Goal: Transaction & Acquisition: Book appointment/travel/reservation

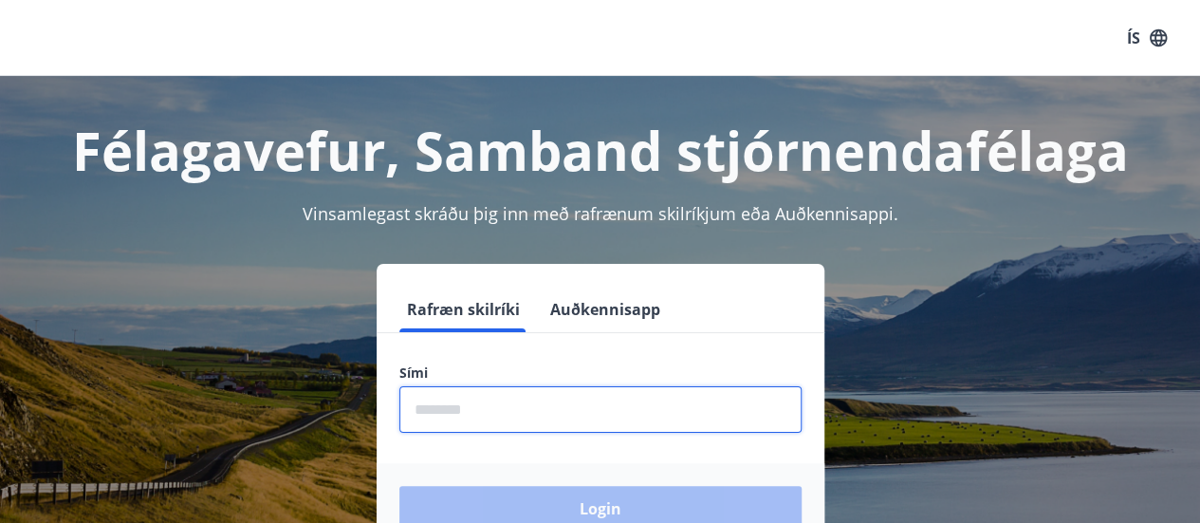
click at [520, 398] on input "phone" at bounding box center [600, 409] width 402 height 46
type input "********"
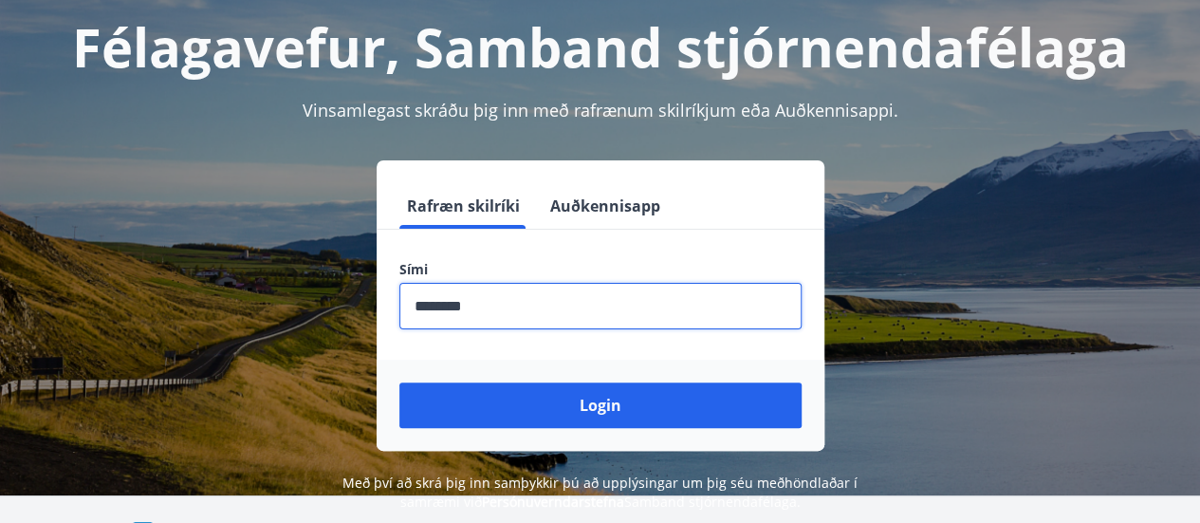
scroll to position [104, 0]
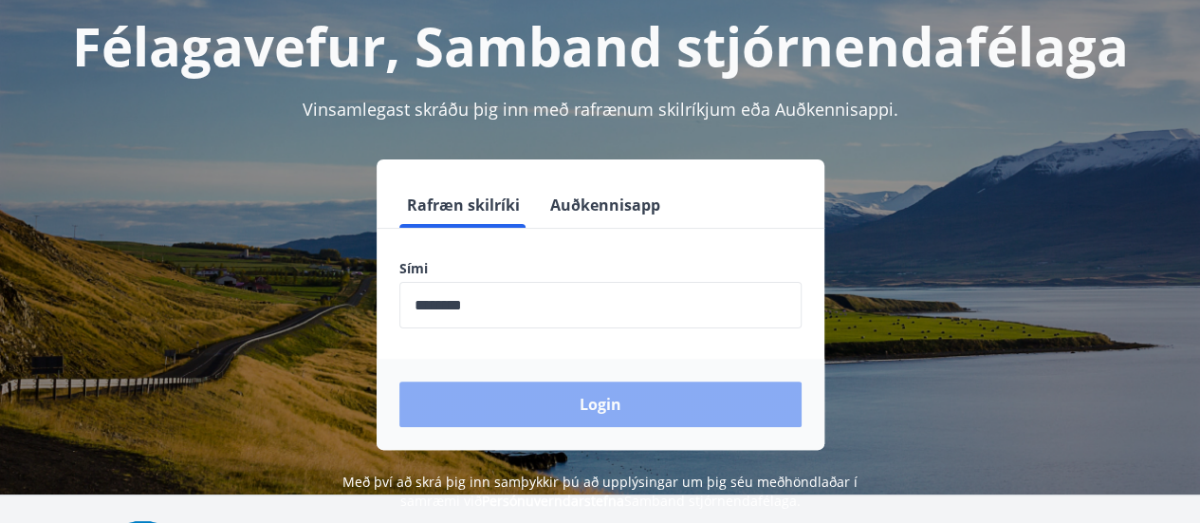
click at [626, 423] on button "Login" at bounding box center [600, 404] width 402 height 46
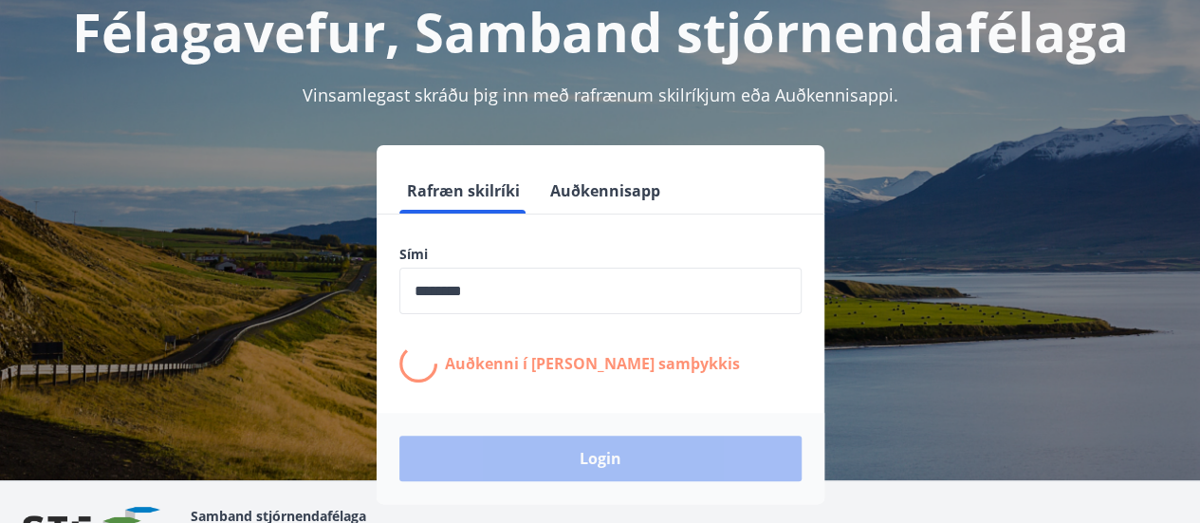
scroll to position [119, 0]
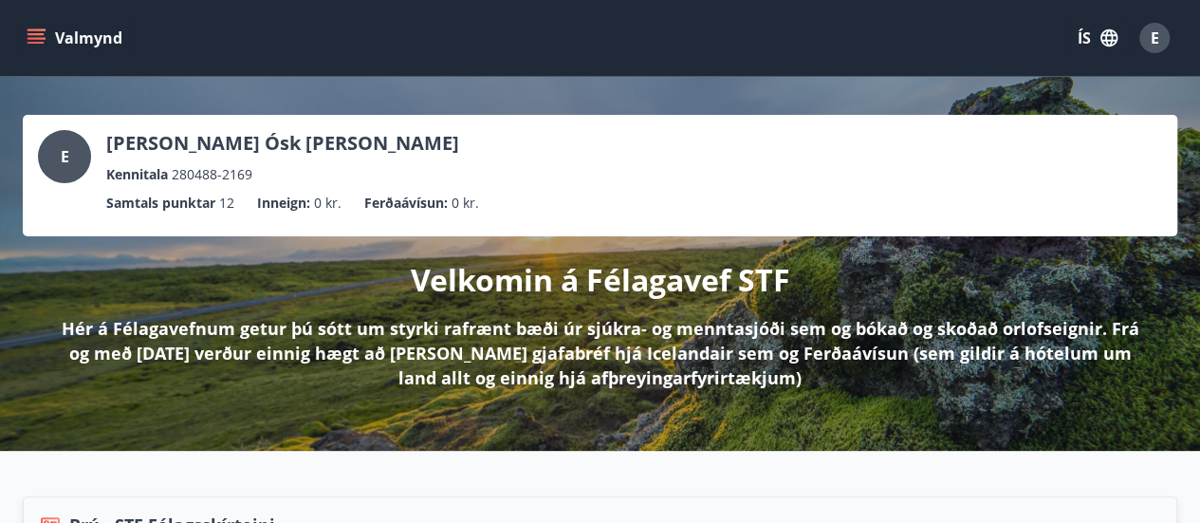
click at [30, 35] on icon "menu" at bounding box center [36, 37] width 19 height 19
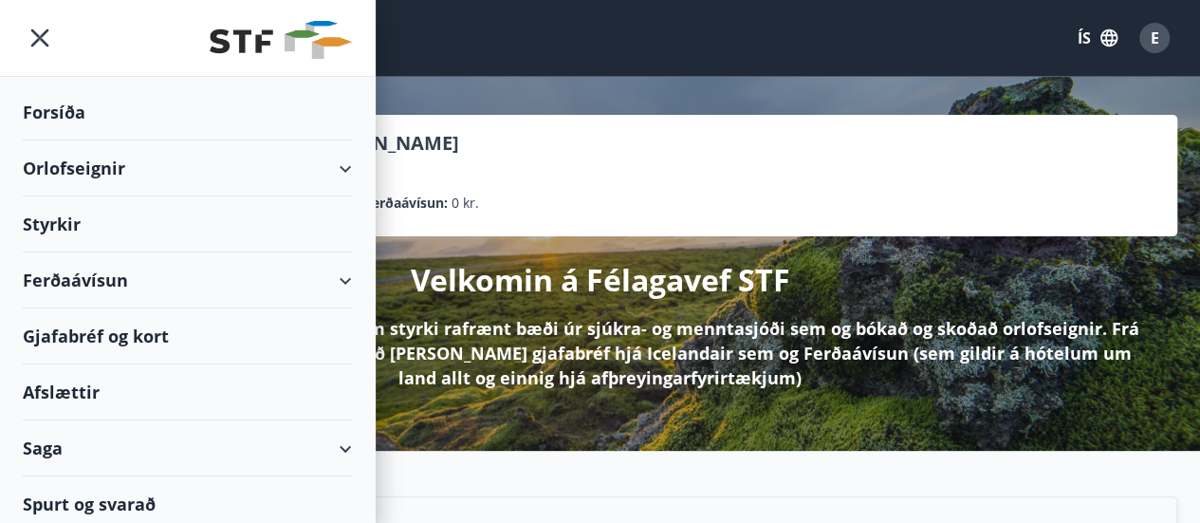
click at [330, 175] on div "Orlofseignir" at bounding box center [187, 168] width 329 height 56
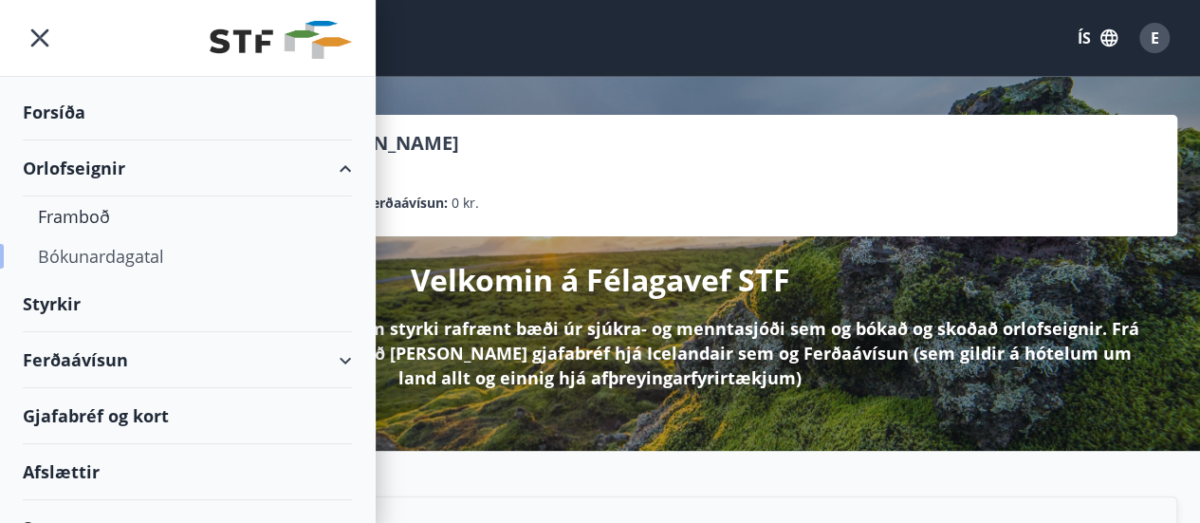
click at [86, 268] on div "Bókunardagatal" at bounding box center [187, 256] width 299 height 40
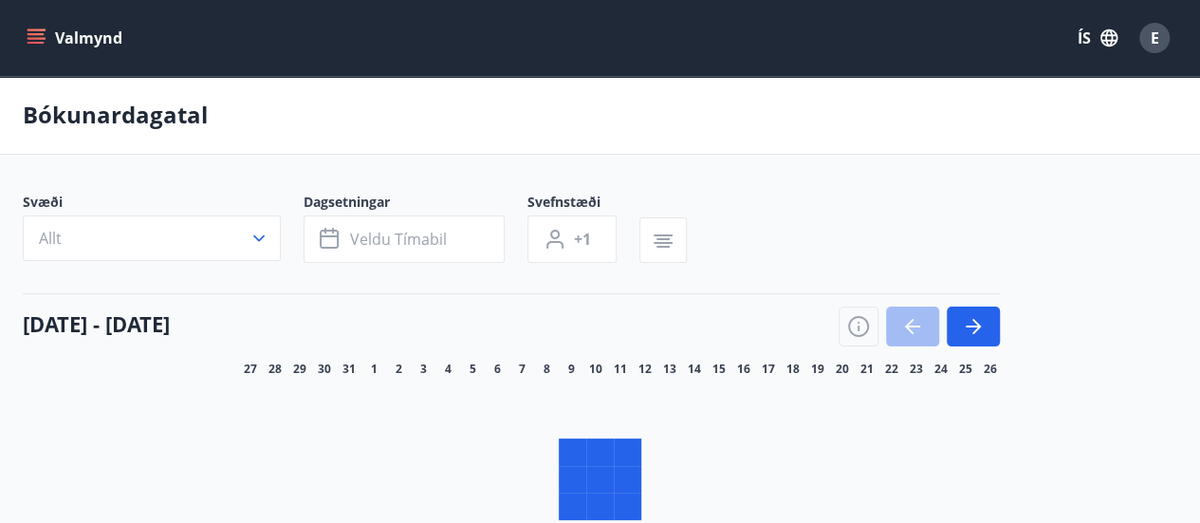
click at [431, 215] on span "Dagsetningar" at bounding box center [415, 204] width 224 height 23
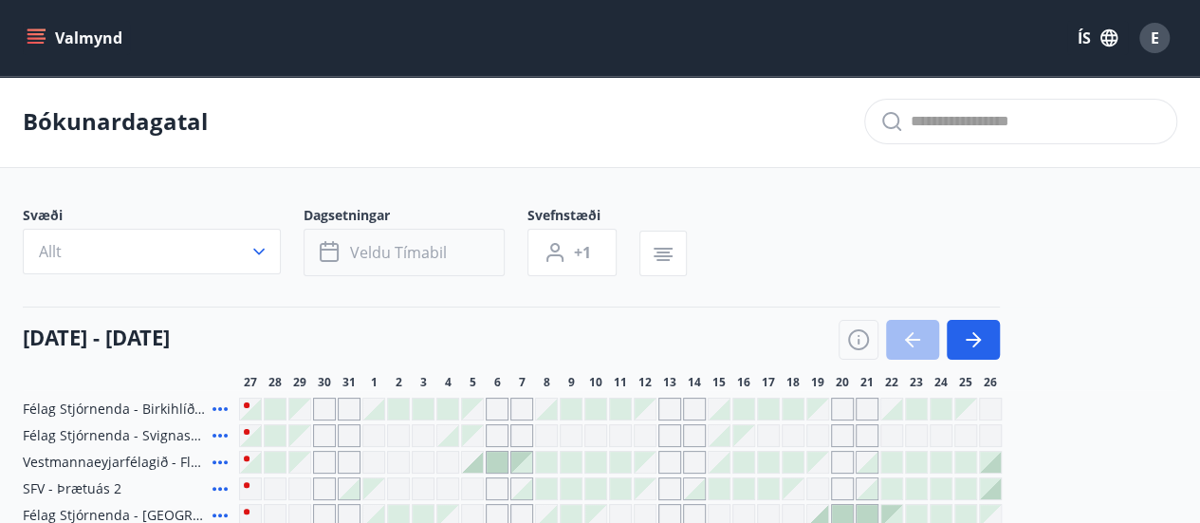
click at [366, 251] on span "Veldu tímabil" at bounding box center [398, 252] width 97 height 21
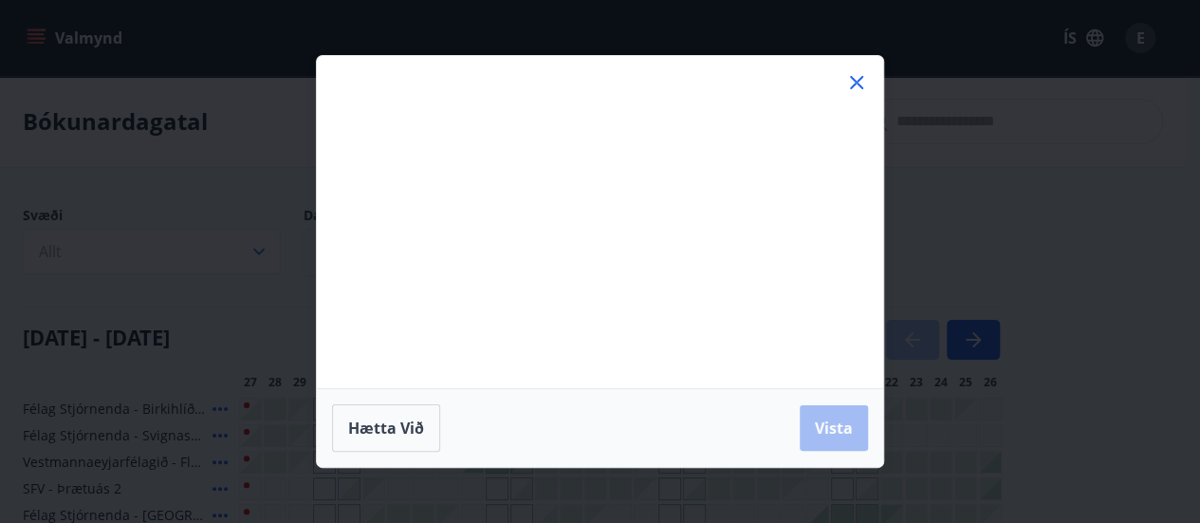
scroll to position [136, 0]
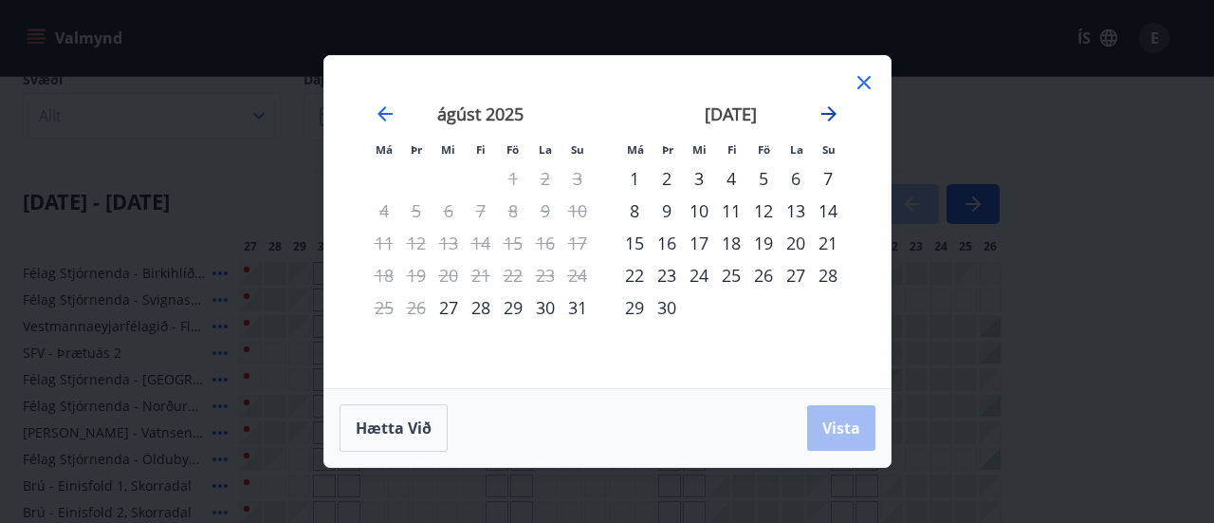
click at [835, 112] on icon "Move forward to switch to the next month." at bounding box center [828, 113] width 23 height 23
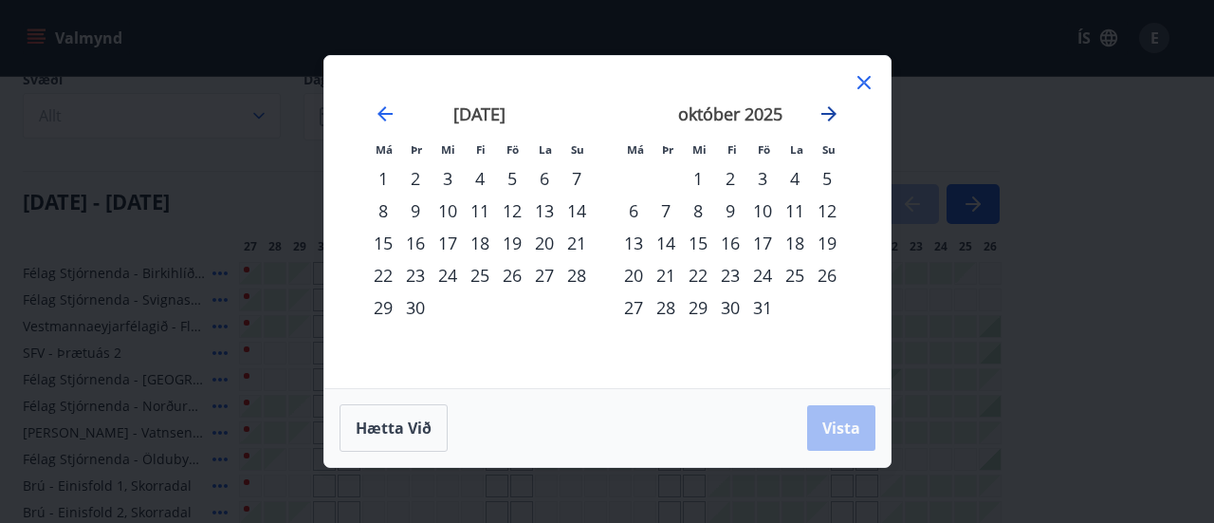
click at [835, 112] on icon "Move forward to switch to the next month." at bounding box center [828, 113] width 23 height 23
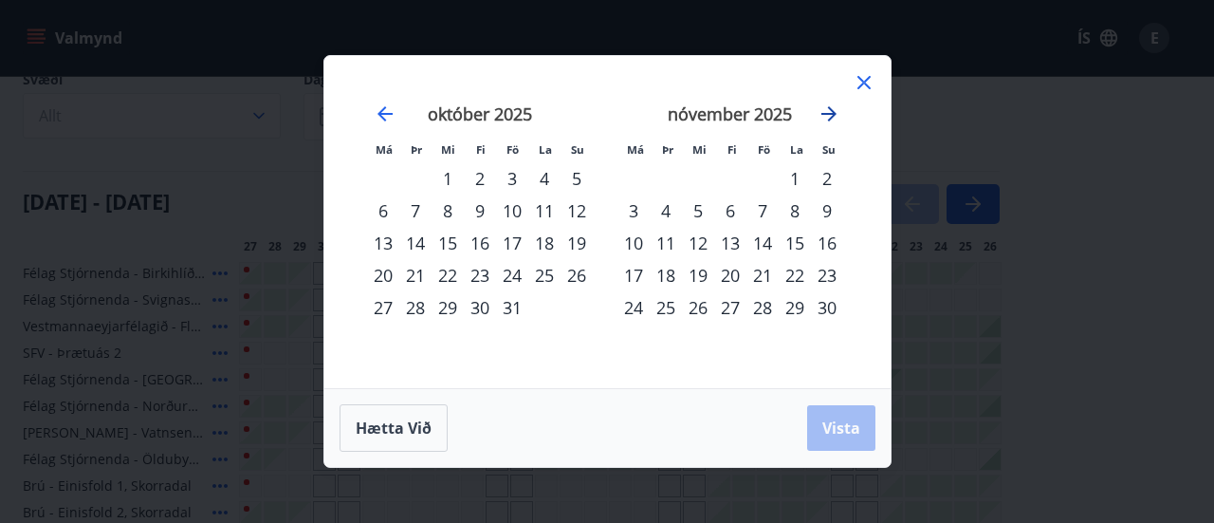
click at [835, 112] on icon "Move forward to switch to the next month." at bounding box center [828, 113] width 23 height 23
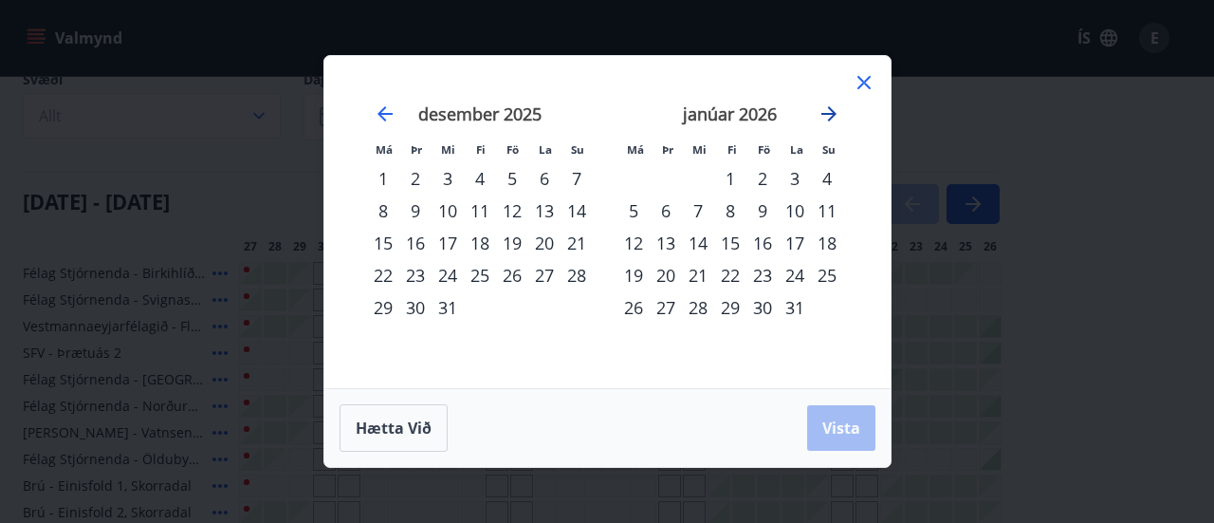
click at [827, 113] on icon "Move forward to switch to the next month." at bounding box center [828, 113] width 15 height 15
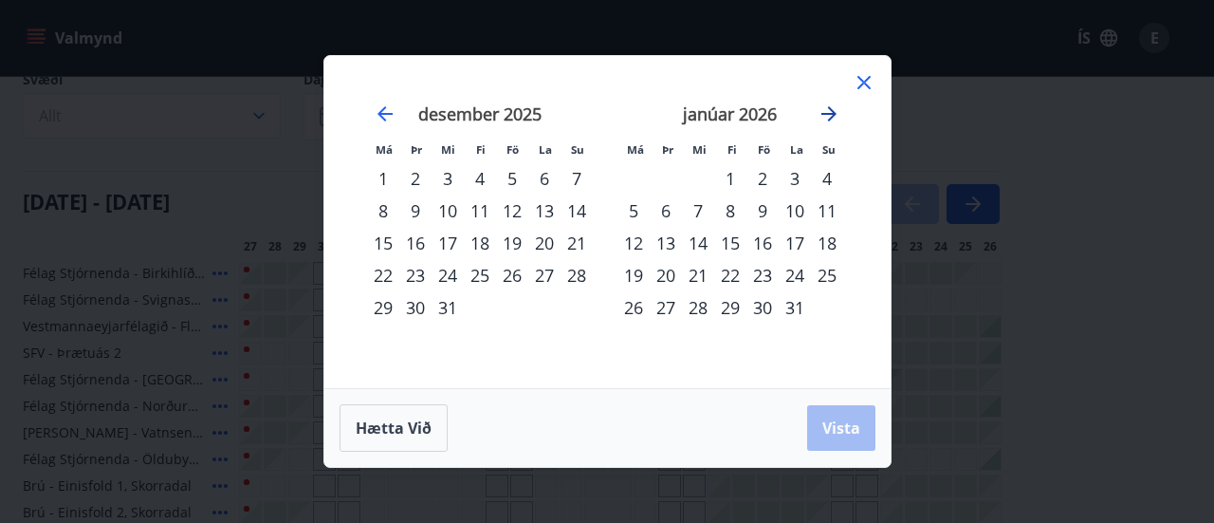
click at [827, 113] on icon "Move forward to switch to the next month." at bounding box center [828, 113] width 15 height 15
click at [869, 75] on icon at bounding box center [864, 82] width 23 height 23
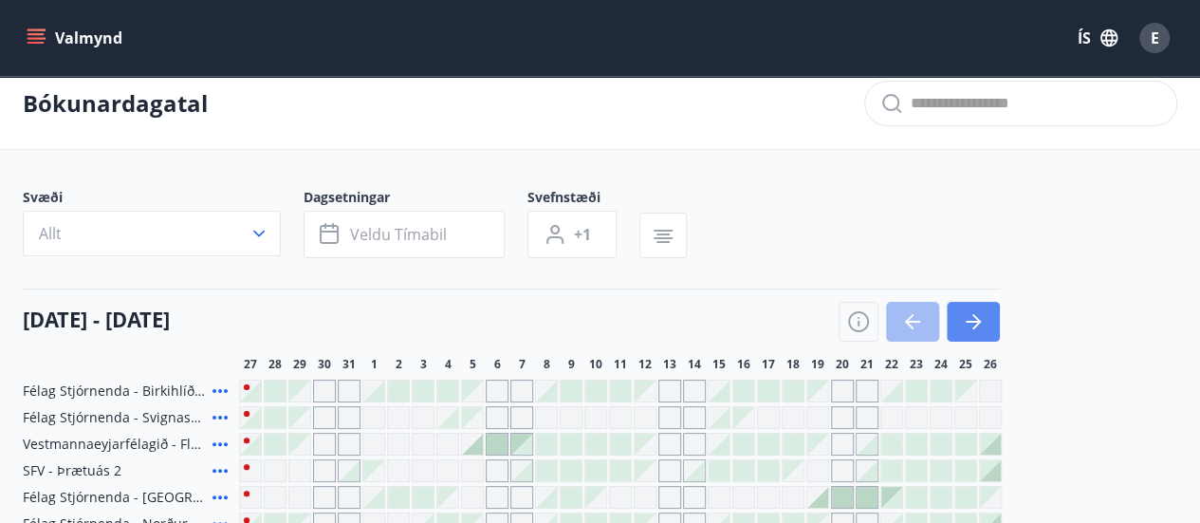
scroll to position [17, 0]
click at [967, 321] on icon "button" at bounding box center [972, 322] width 15 height 2
click at [42, 28] on icon "menu" at bounding box center [36, 37] width 19 height 19
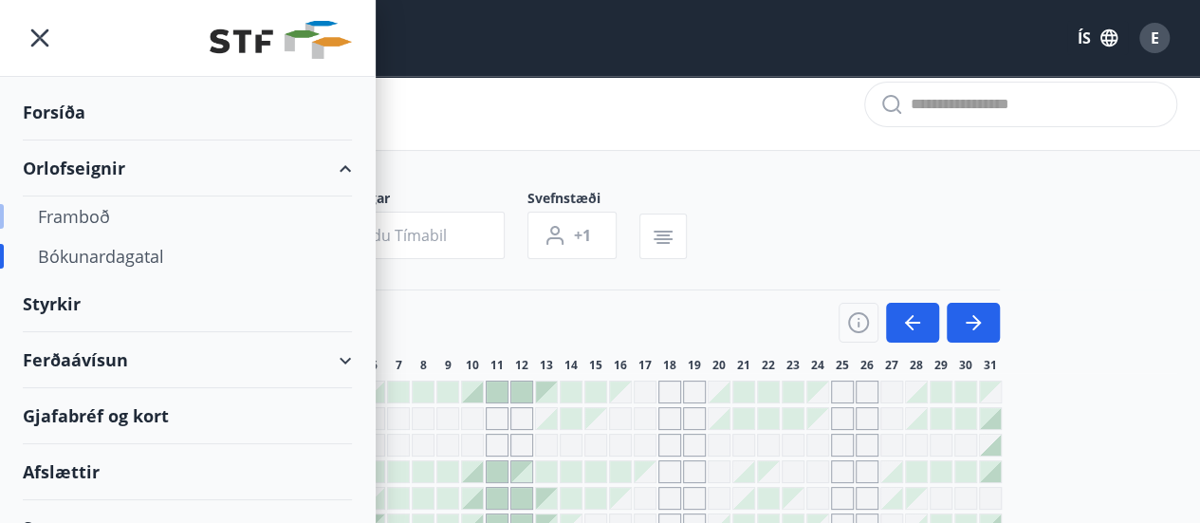
click at [84, 208] on div "Framboð" at bounding box center [187, 216] width 299 height 40
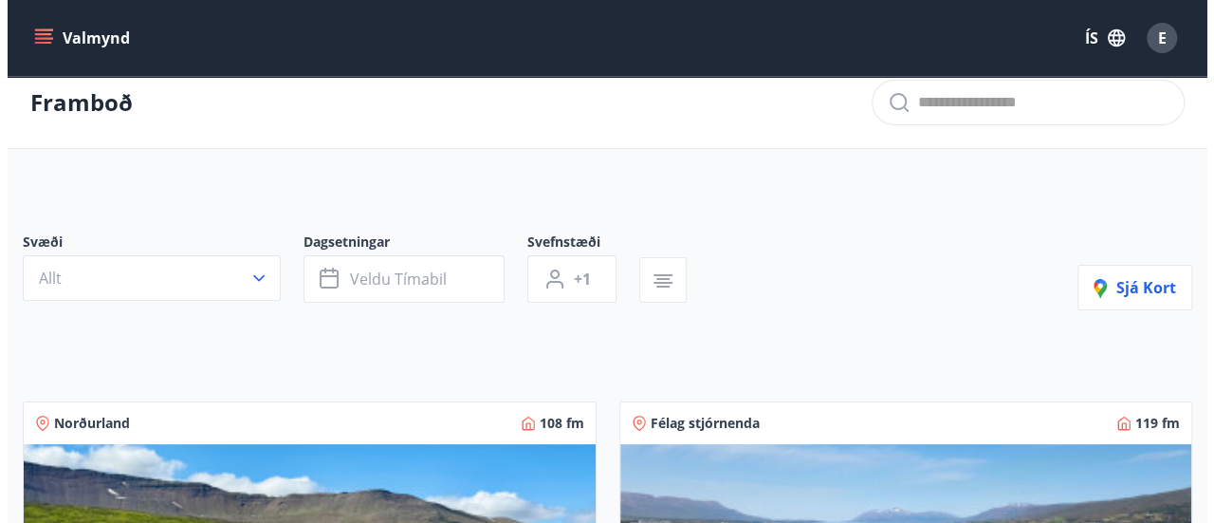
scroll to position [14, 0]
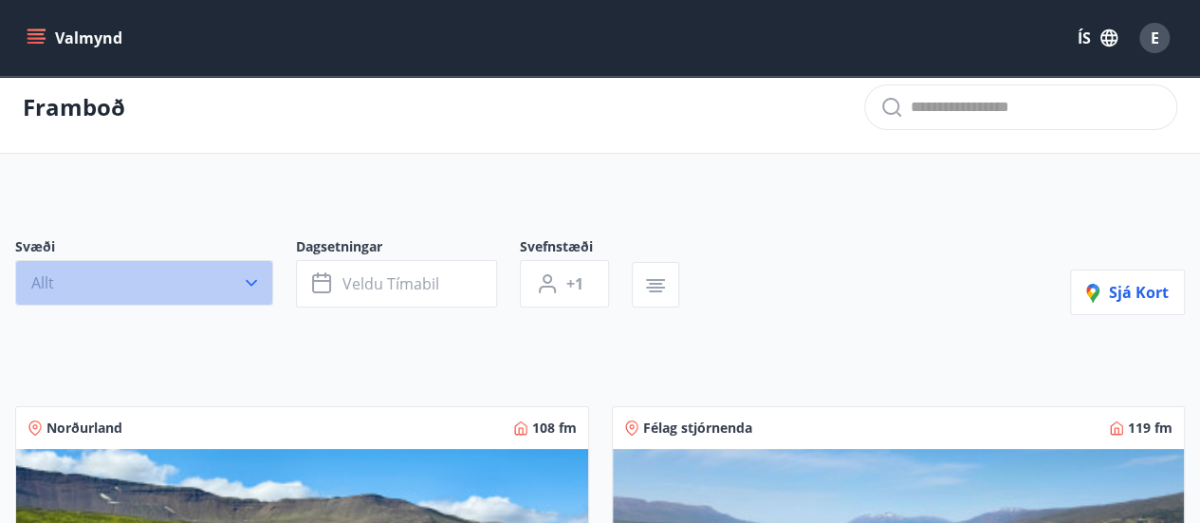
click at [207, 295] on button "Allt" at bounding box center [144, 283] width 258 height 46
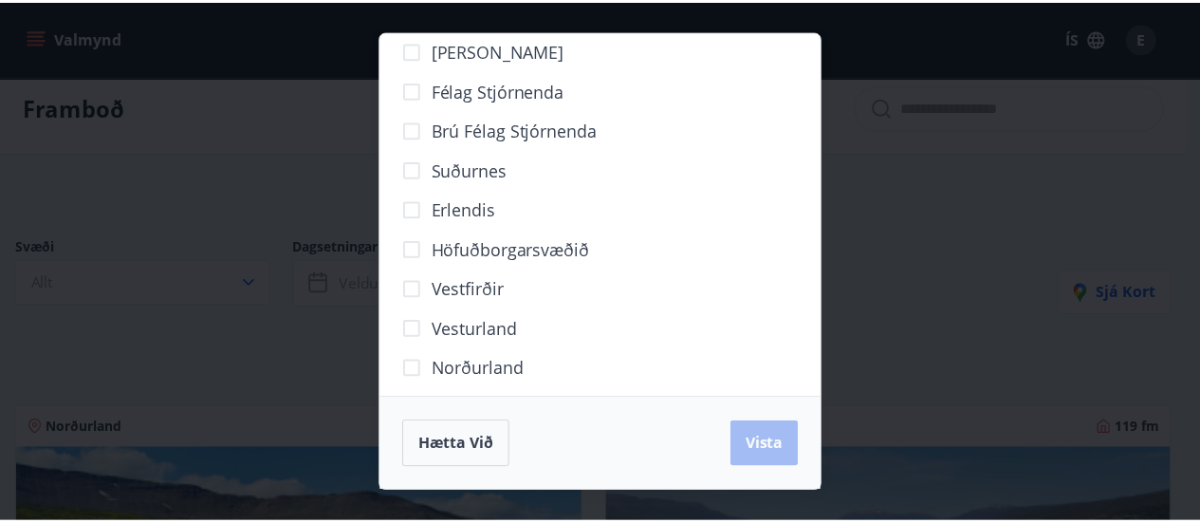
scroll to position [235, 0]
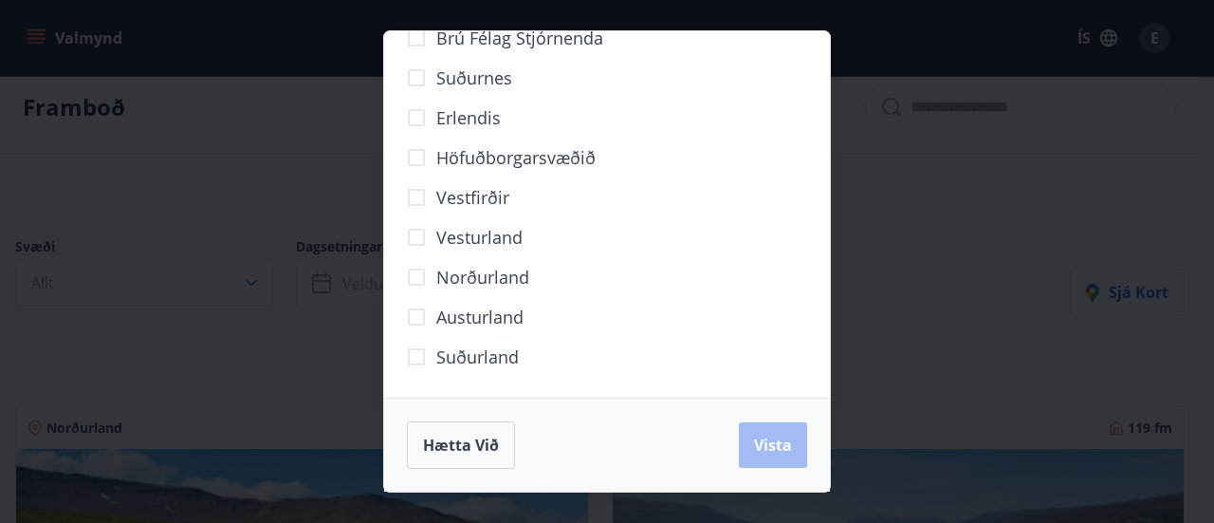
click at [502, 367] on span "Suðurland" at bounding box center [477, 356] width 83 height 25
click at [789, 450] on span "Vista" at bounding box center [773, 444] width 38 height 21
